Goal: Book appointment/travel/reservation

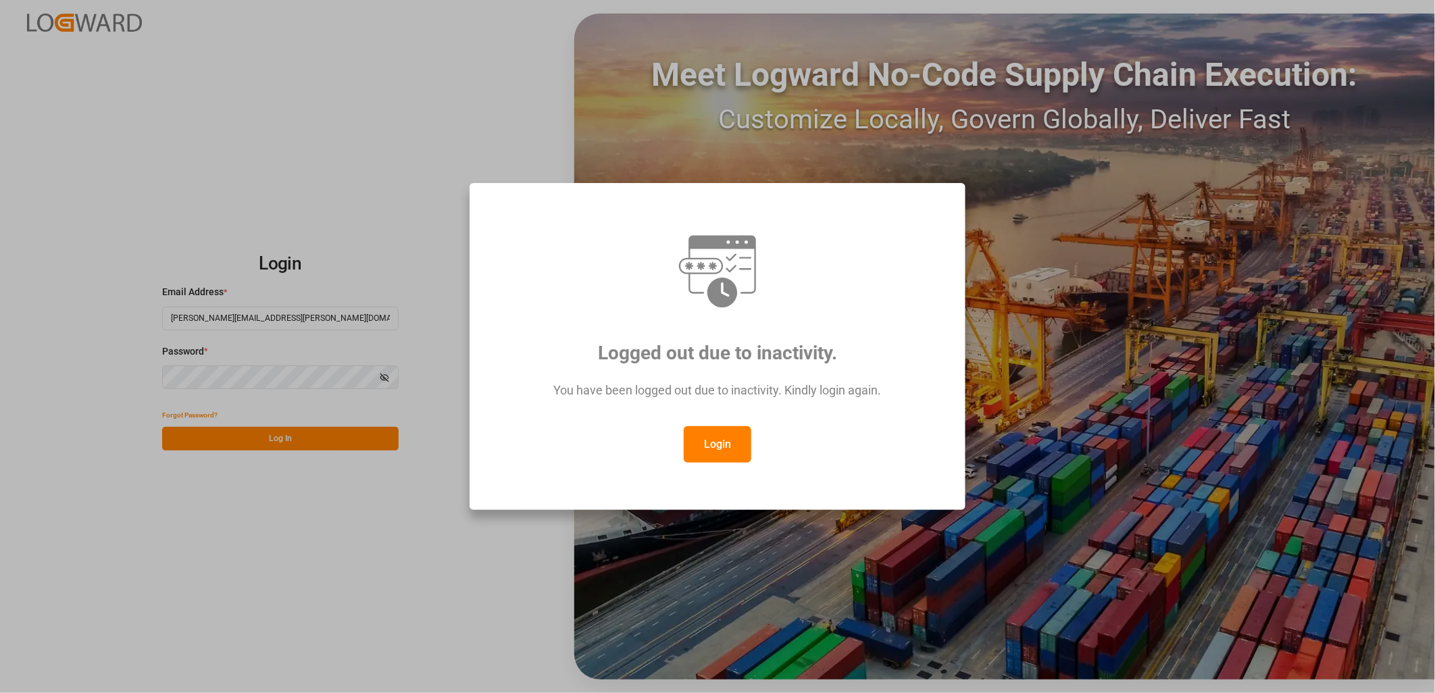
click at [721, 461] on button "Login" at bounding box center [718, 444] width 68 height 36
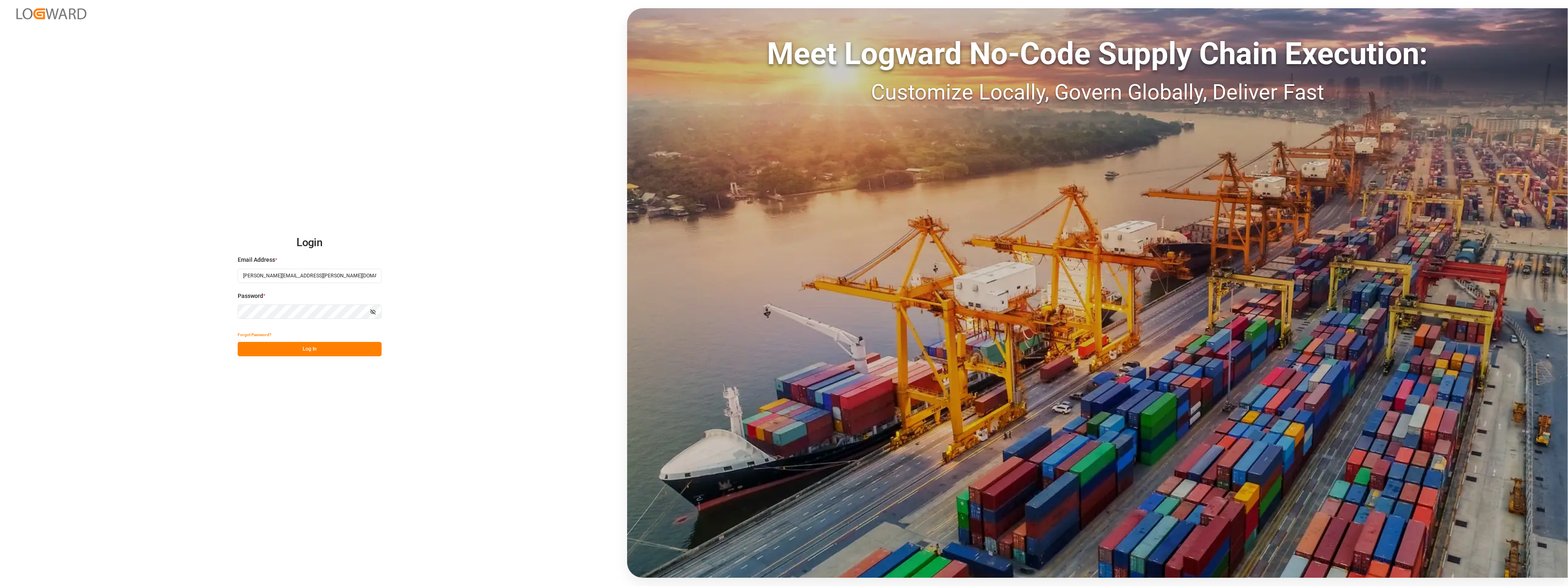
click at [309, 347] on button "Log In" at bounding box center [309, 349] width 144 height 15
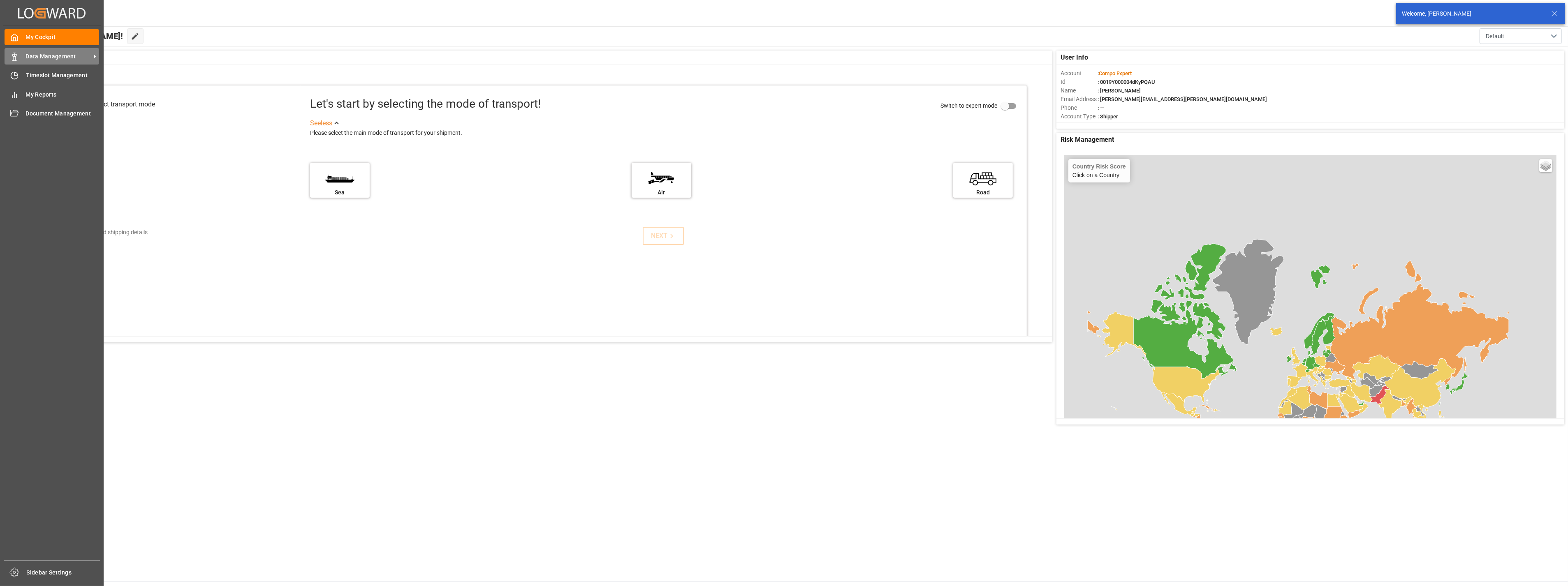
click at [35, 54] on span "Data Management" at bounding box center [58, 57] width 65 height 9
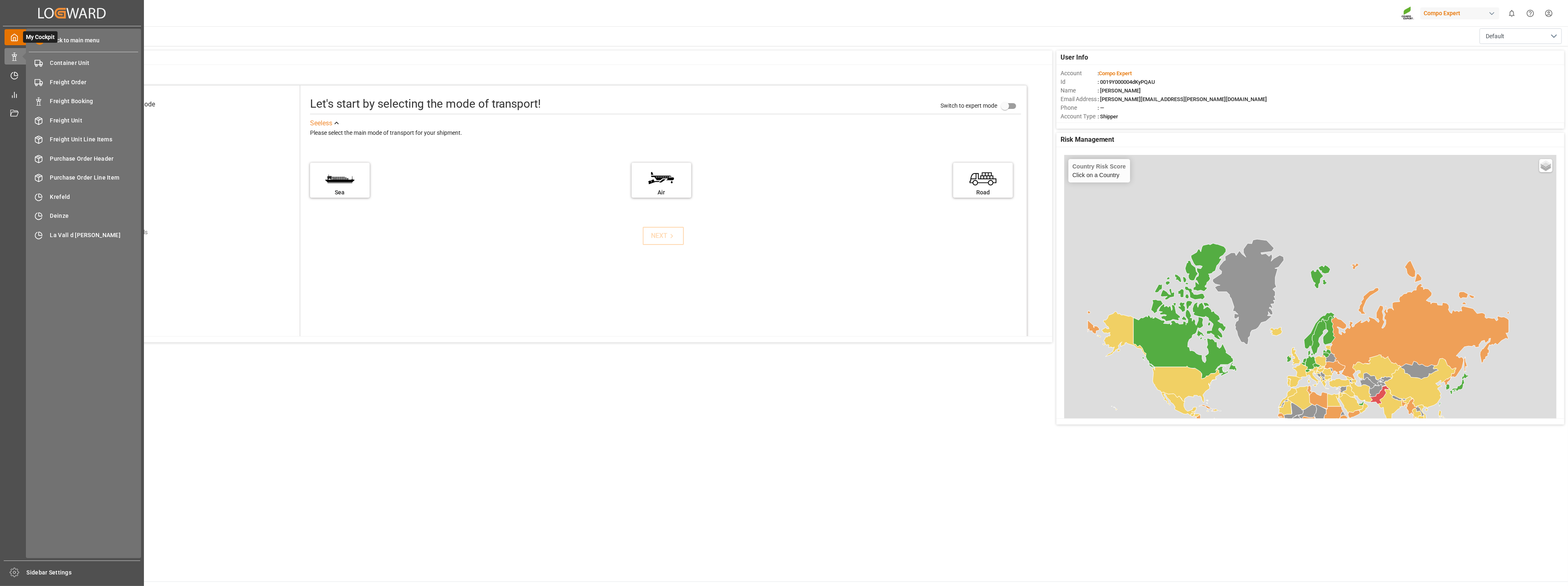
click at [18, 35] on icon at bounding box center [15, 38] width 9 height 9
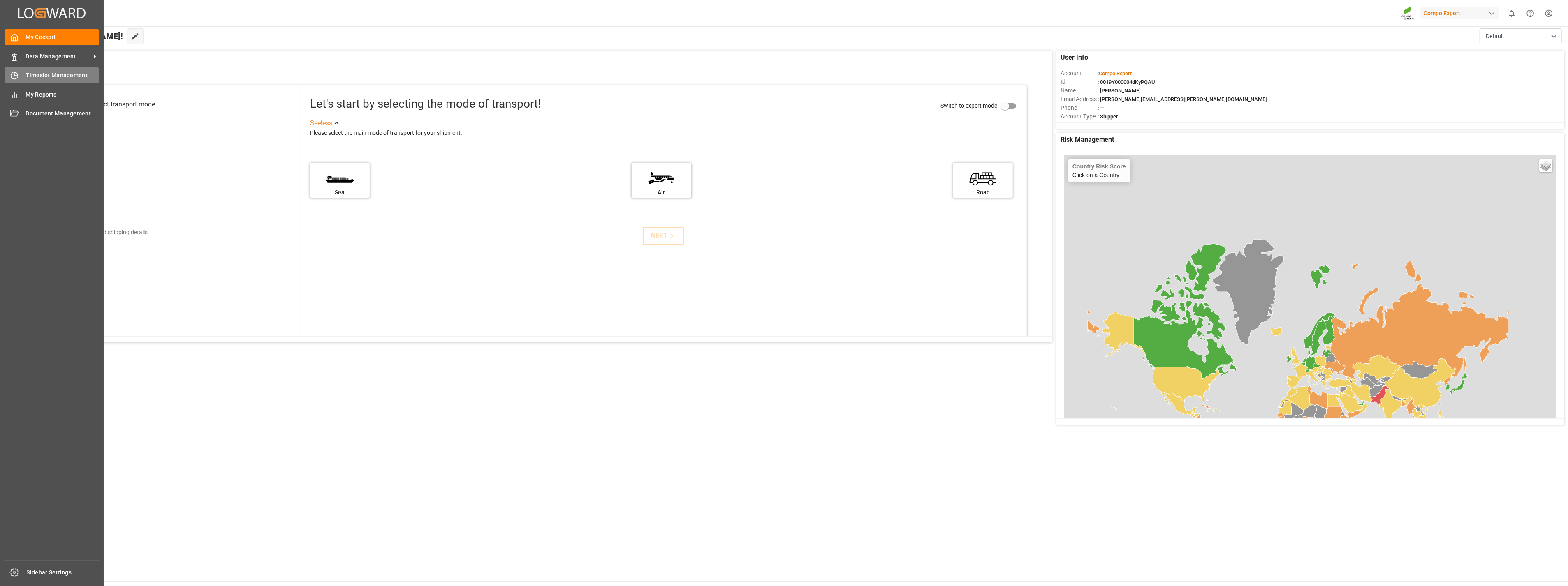
click at [82, 77] on span "Timeslot Management" at bounding box center [63, 75] width 74 height 9
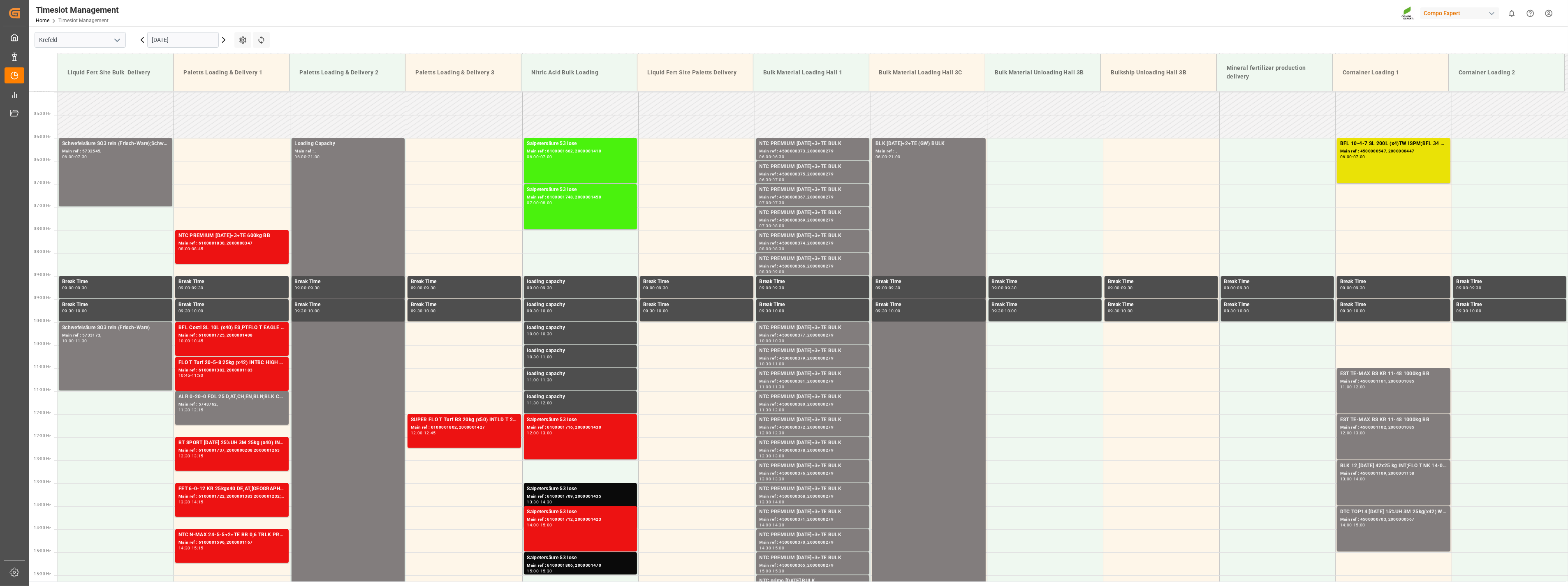
scroll to position [417, 0]
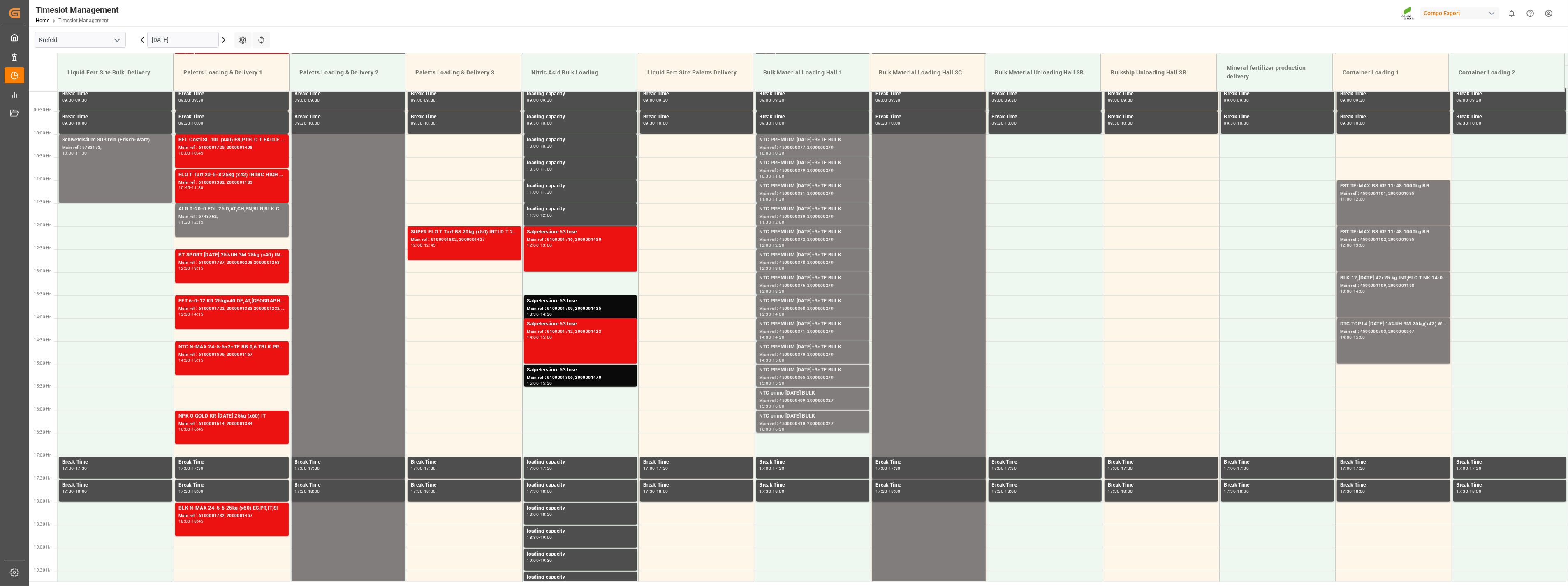
click at [114, 38] on icon "open menu" at bounding box center [117, 40] width 10 height 10
click at [68, 94] on div "La Vall d [PERSON_NAME]" at bounding box center [80, 95] width 91 height 18
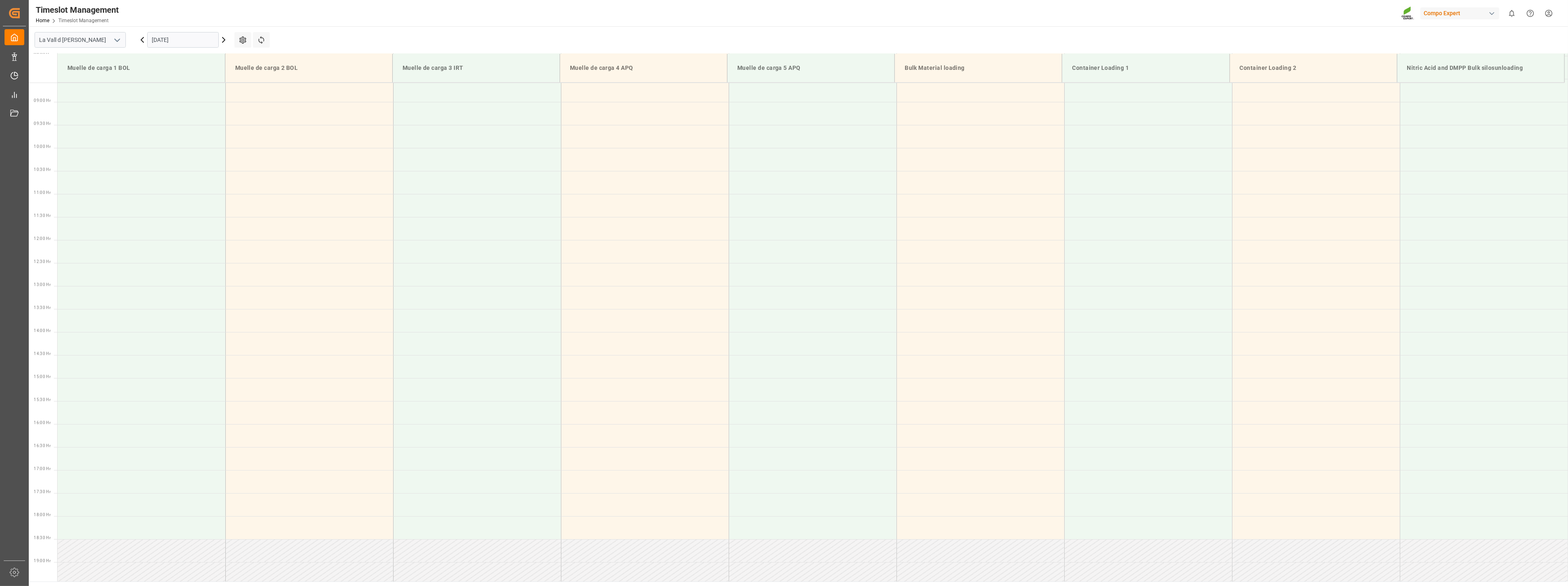
scroll to position [409, 0]
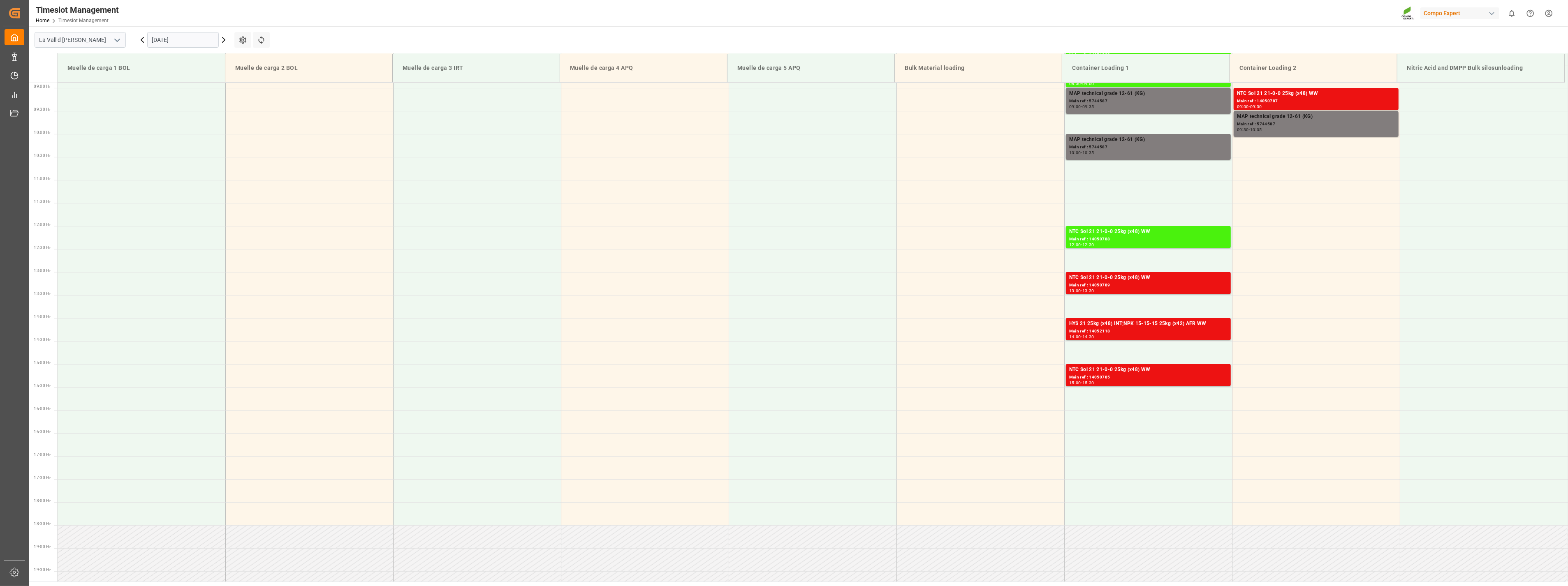
click at [200, 37] on input "[DATE]" at bounding box center [183, 40] width 72 height 16
click at [203, 121] on span "18" at bounding box center [206, 121] width 5 height 5
